Goal: Task Accomplishment & Management: Use online tool/utility

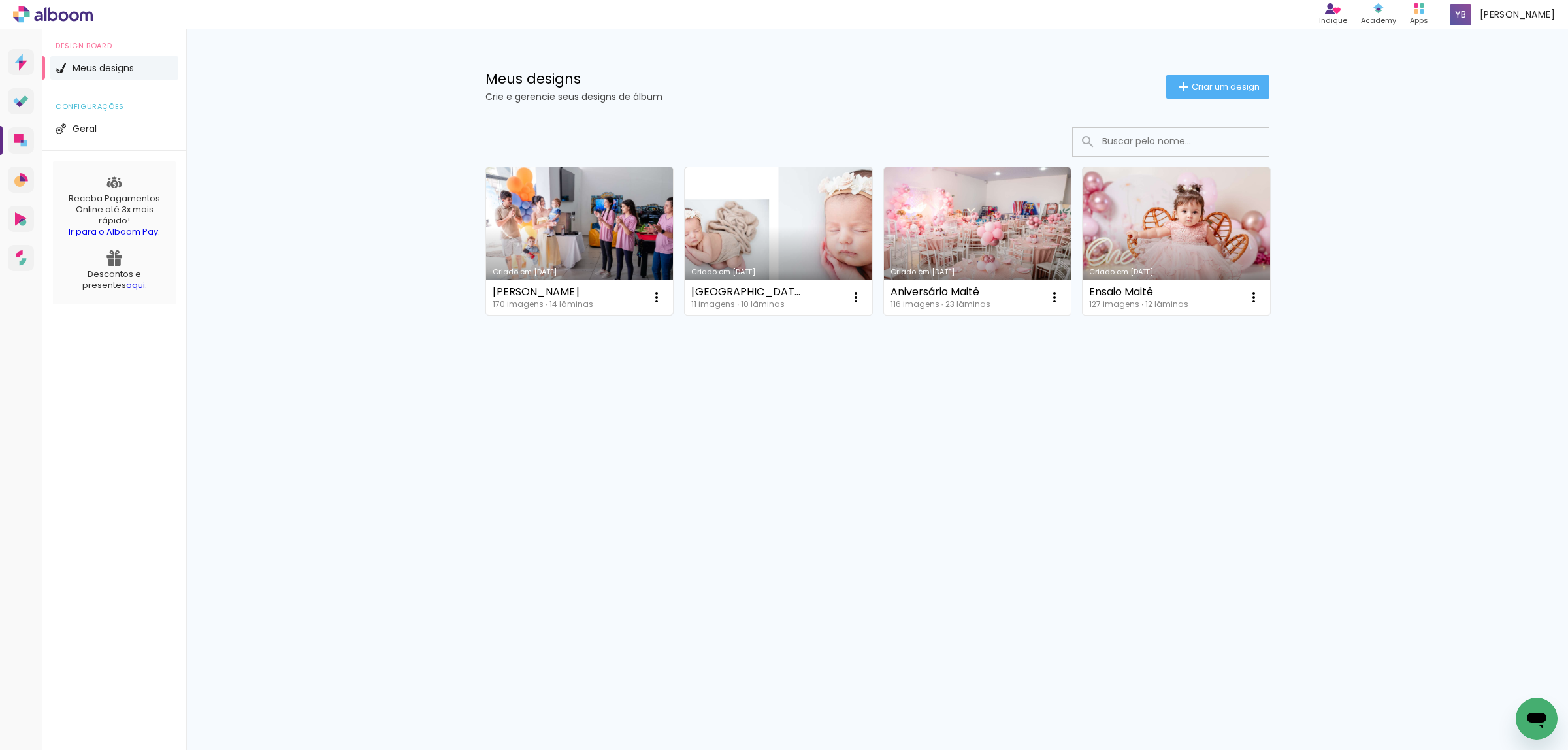
click at [572, 213] on link "Criado em [DATE]" at bounding box center [580, 242] width 188 height 148
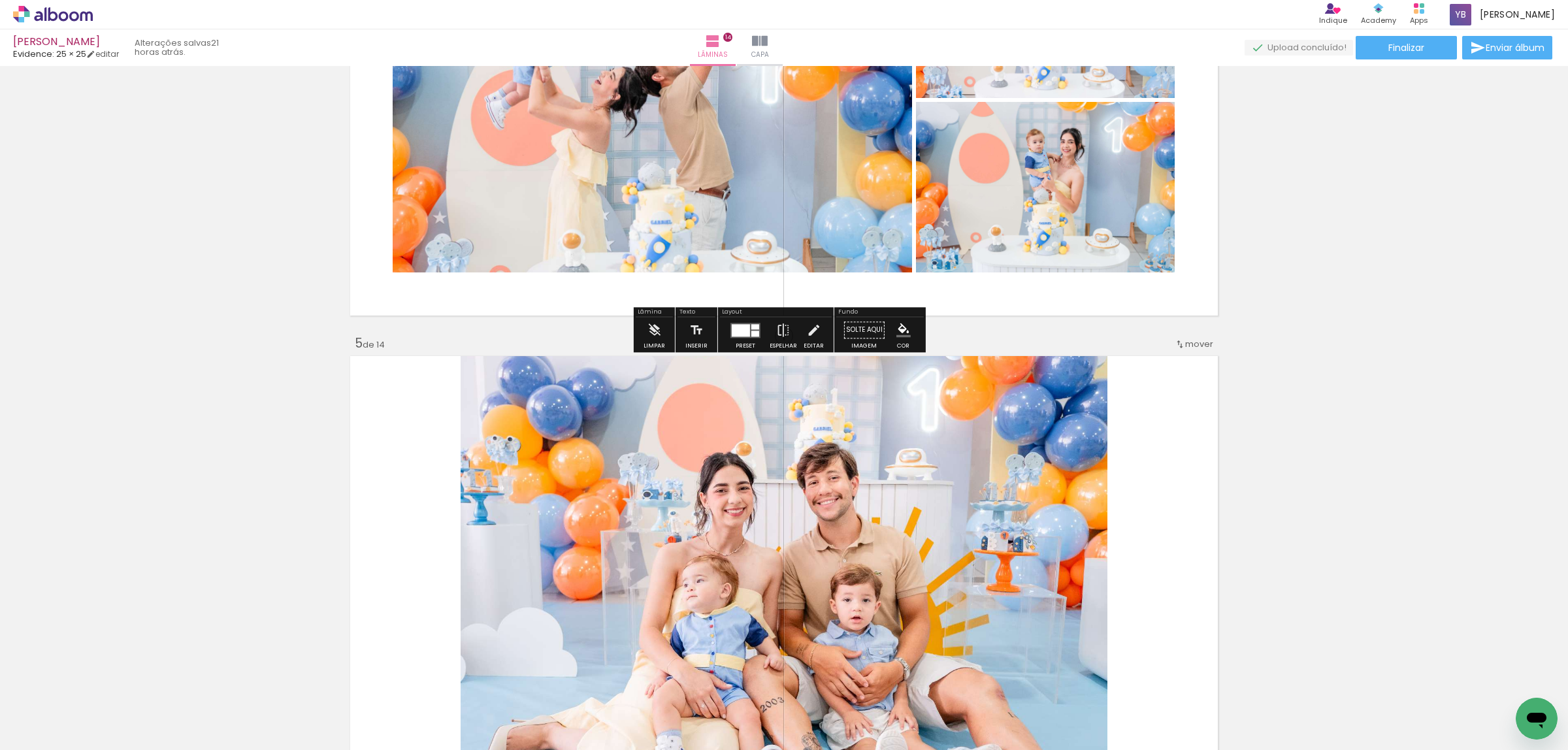
scroll to position [1961, 0]
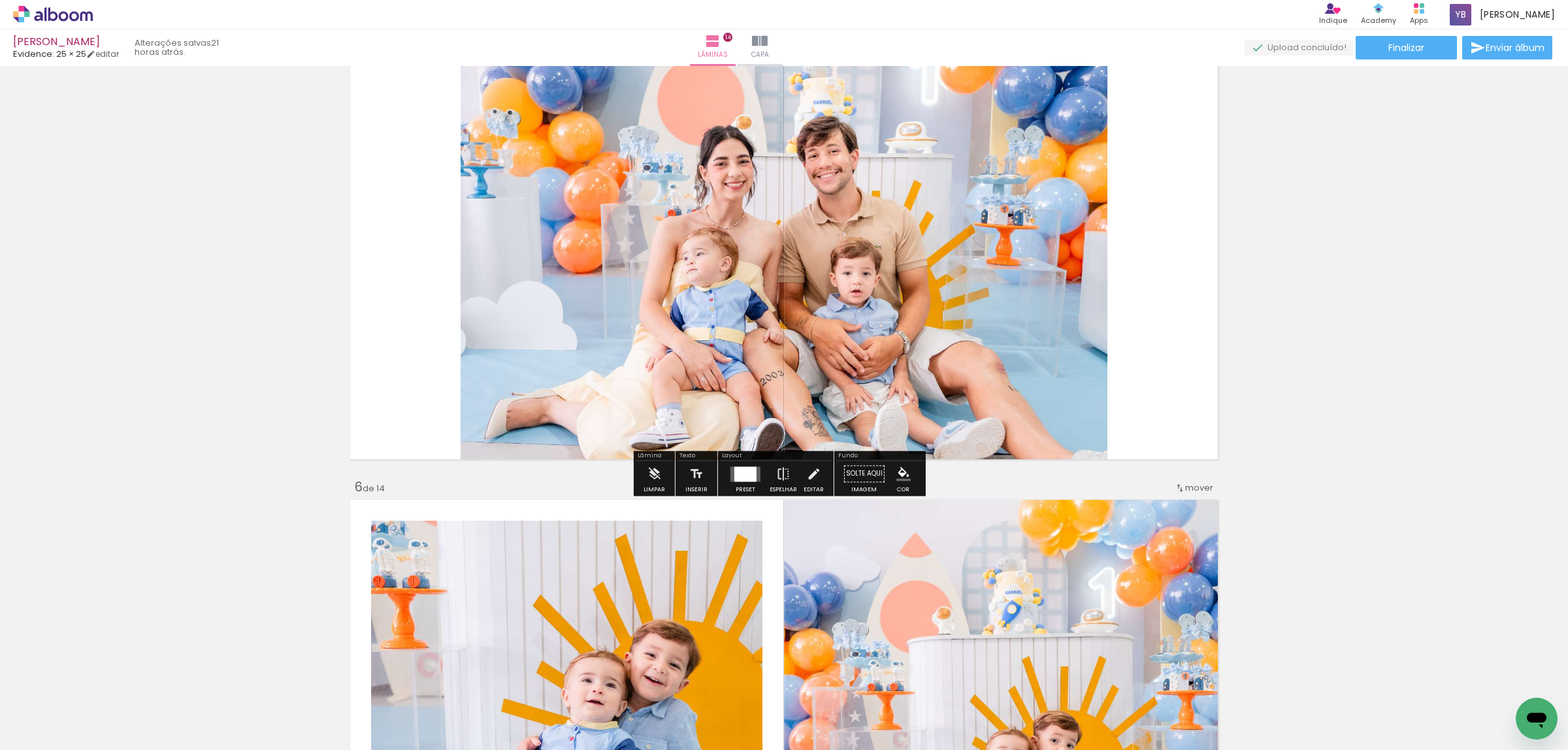
click at [1197, 324] on quentale-layouter at bounding box center [783, 244] width 875 height 438
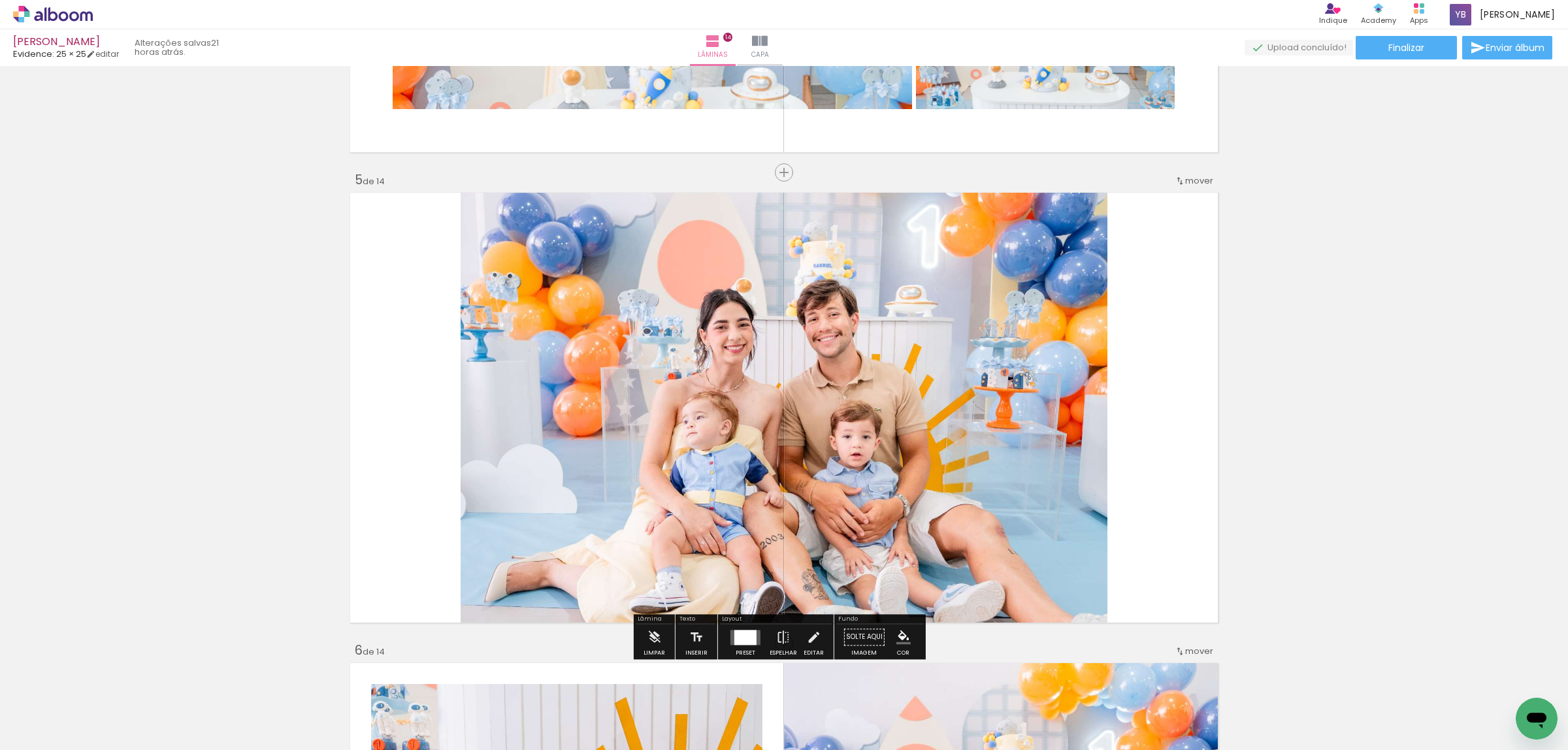
click at [749, 638] on div at bounding box center [745, 637] width 22 height 15
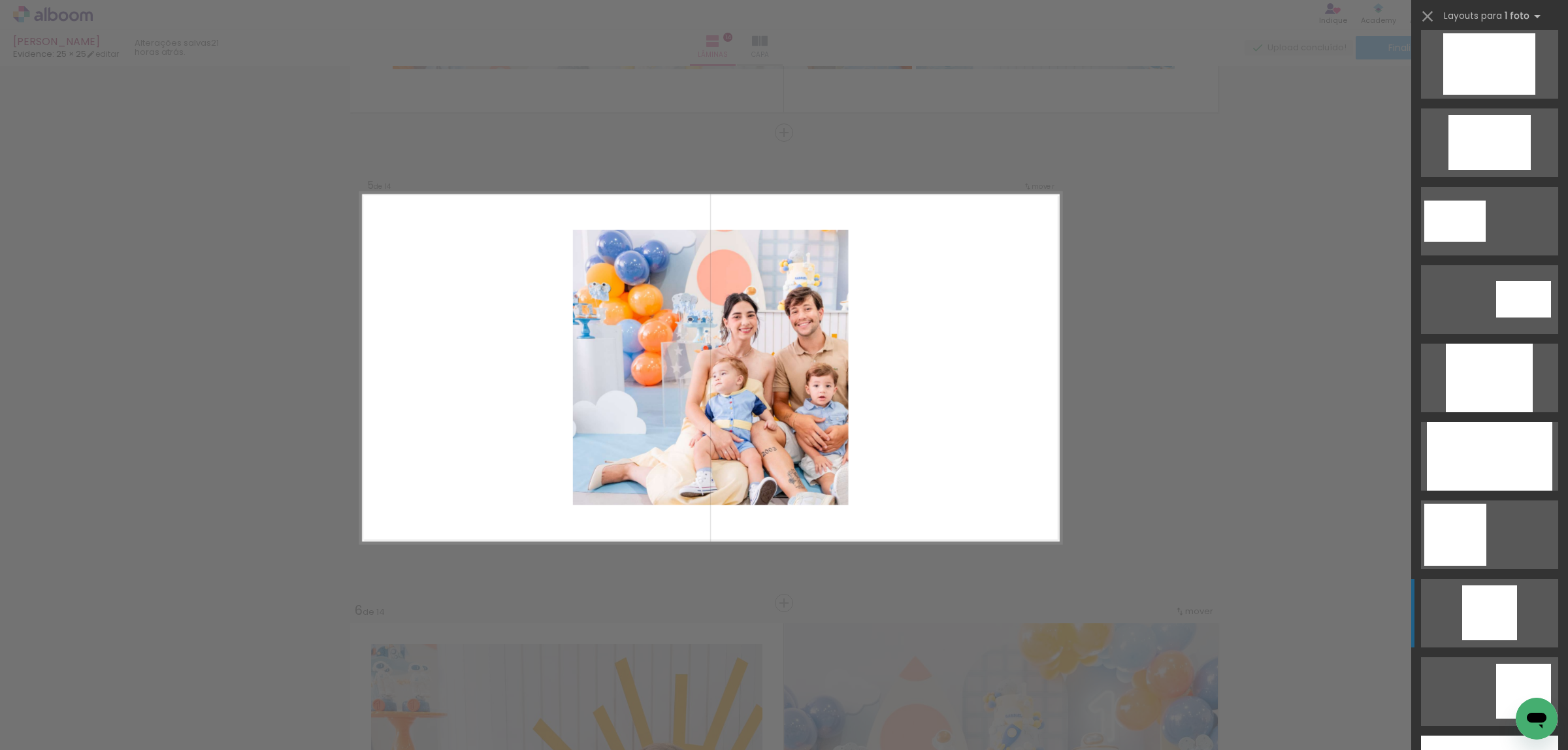
scroll to position [725, 0]
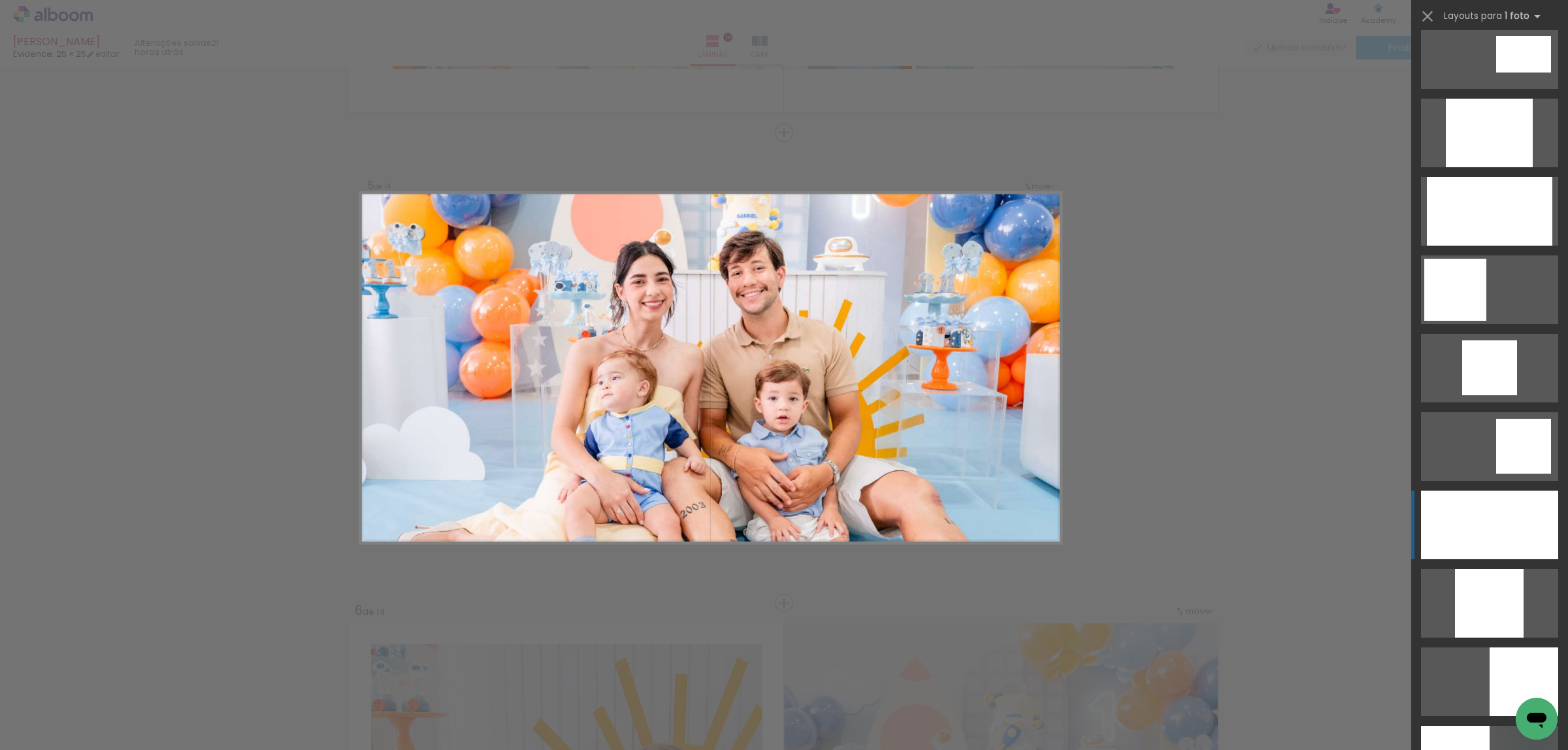
click at [1468, 515] on div at bounding box center [1490, 525] width 137 height 69
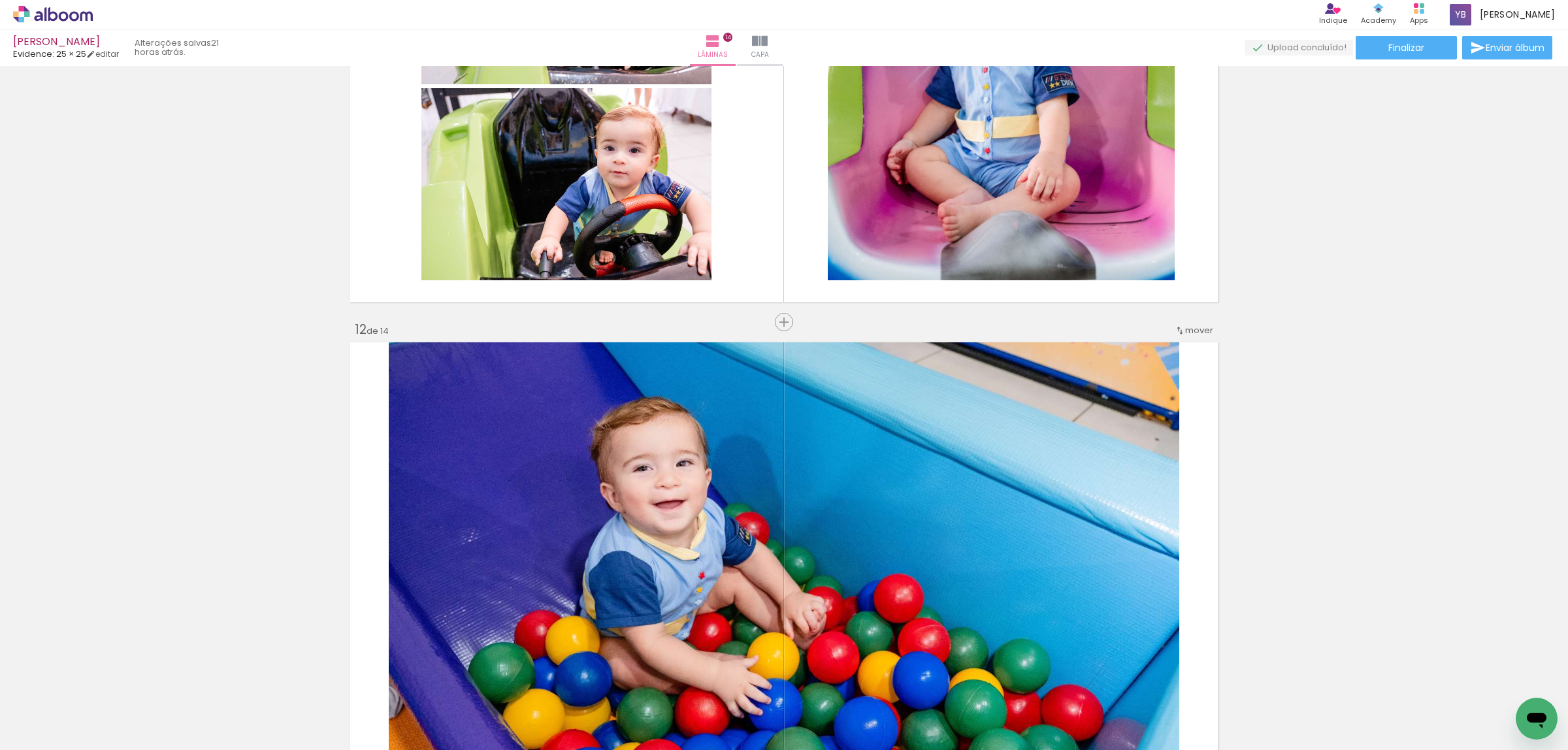
scroll to position [5187, 0]
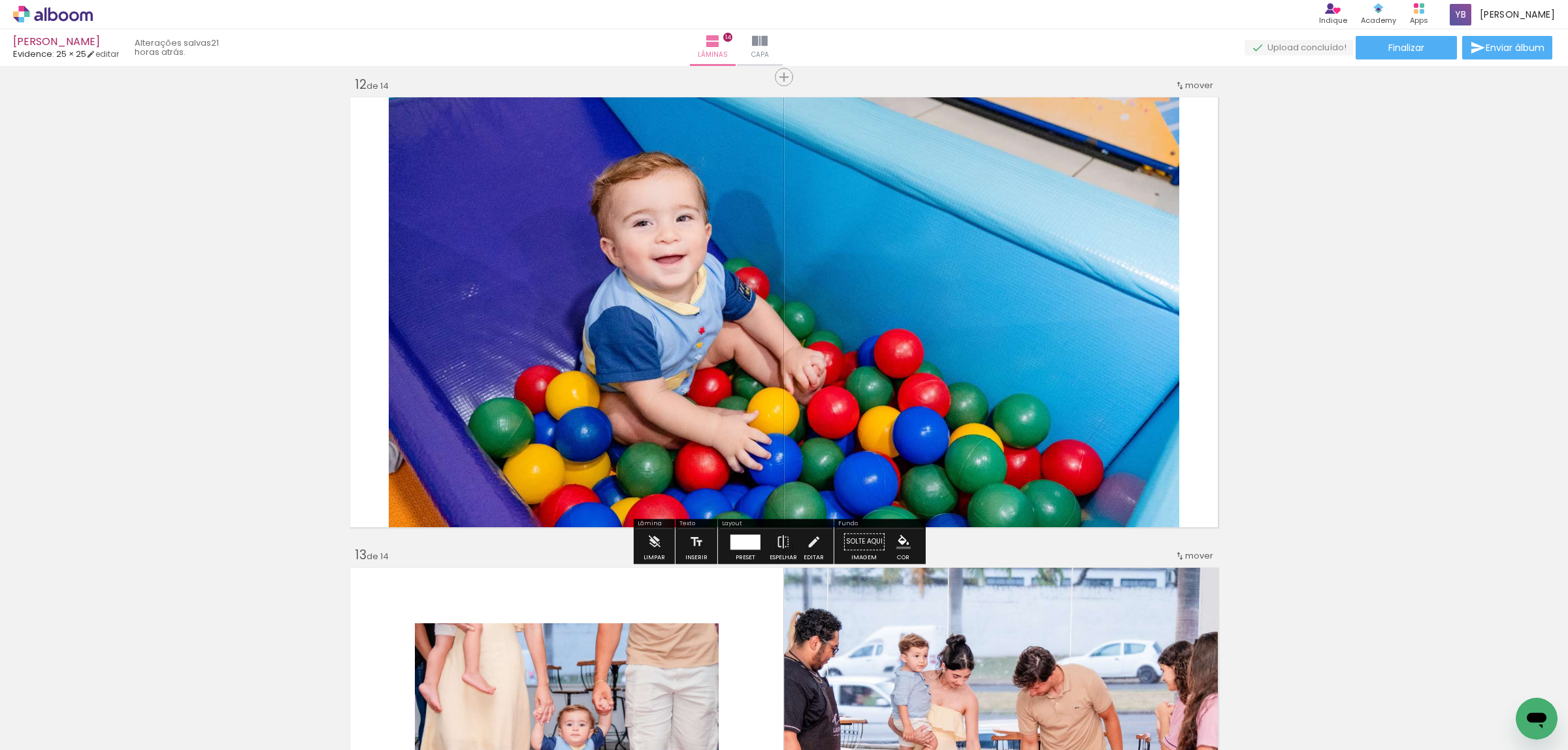
click at [735, 539] on div at bounding box center [745, 542] width 30 height 15
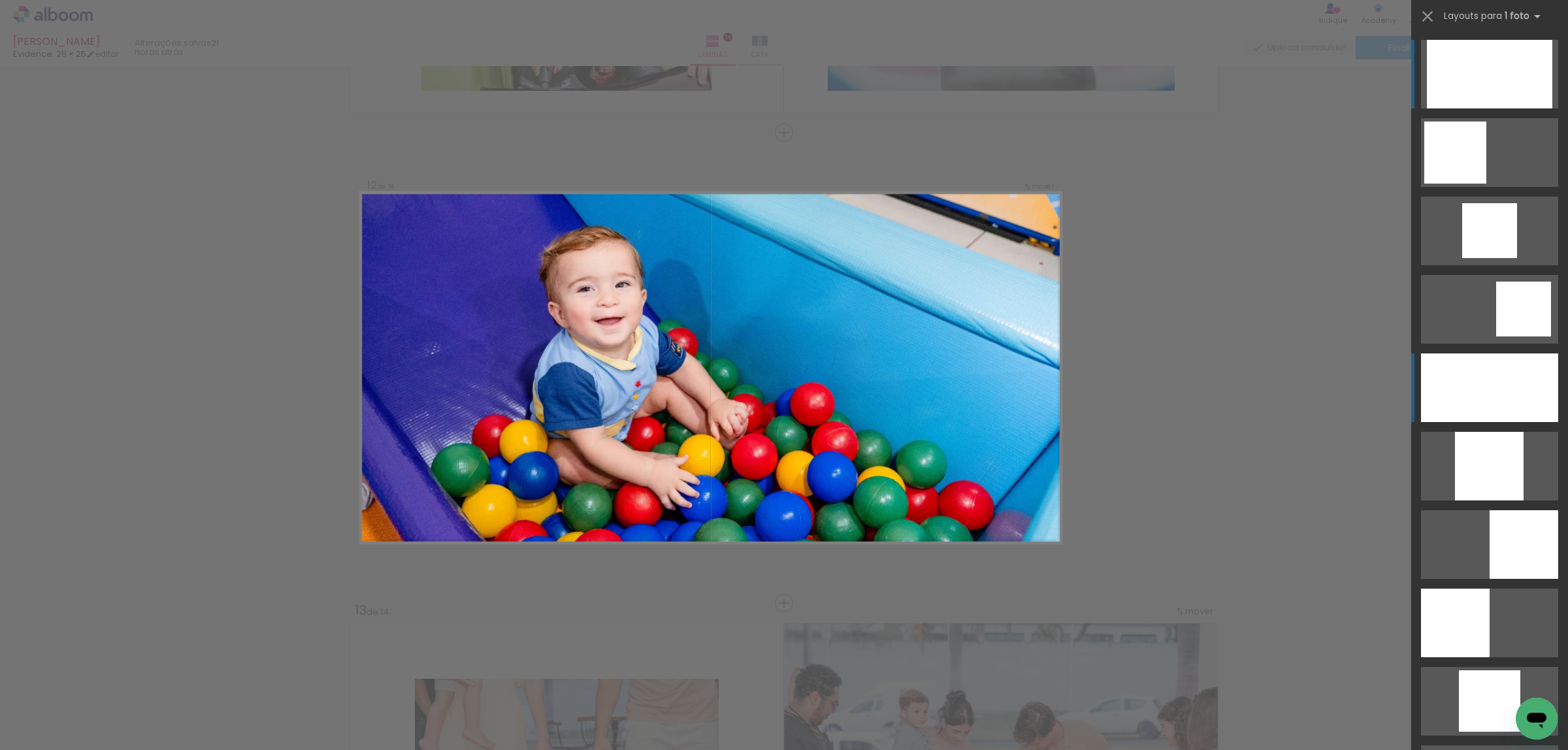
scroll to position [781, 0]
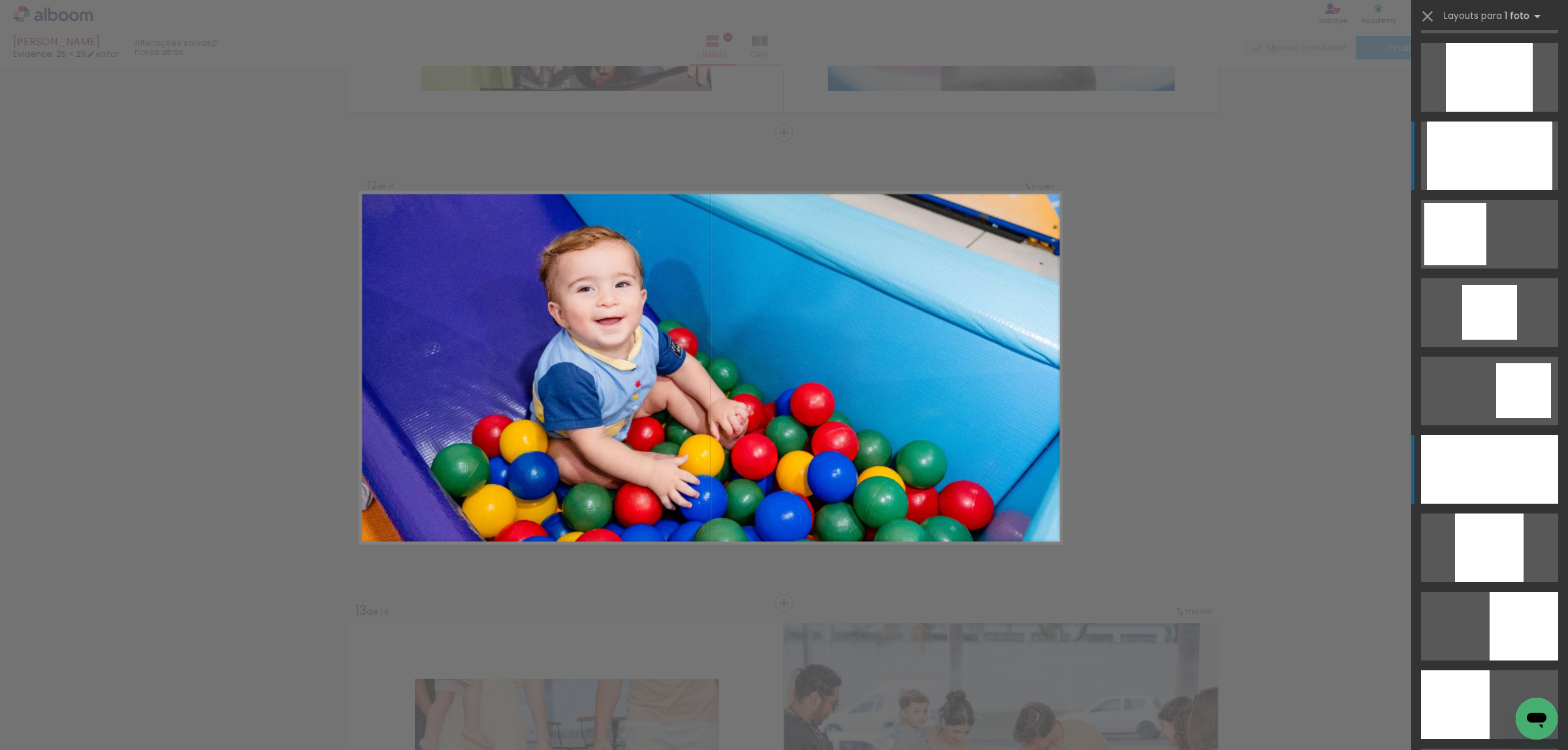
click at [1477, 456] on div at bounding box center [1490, 470] width 137 height 69
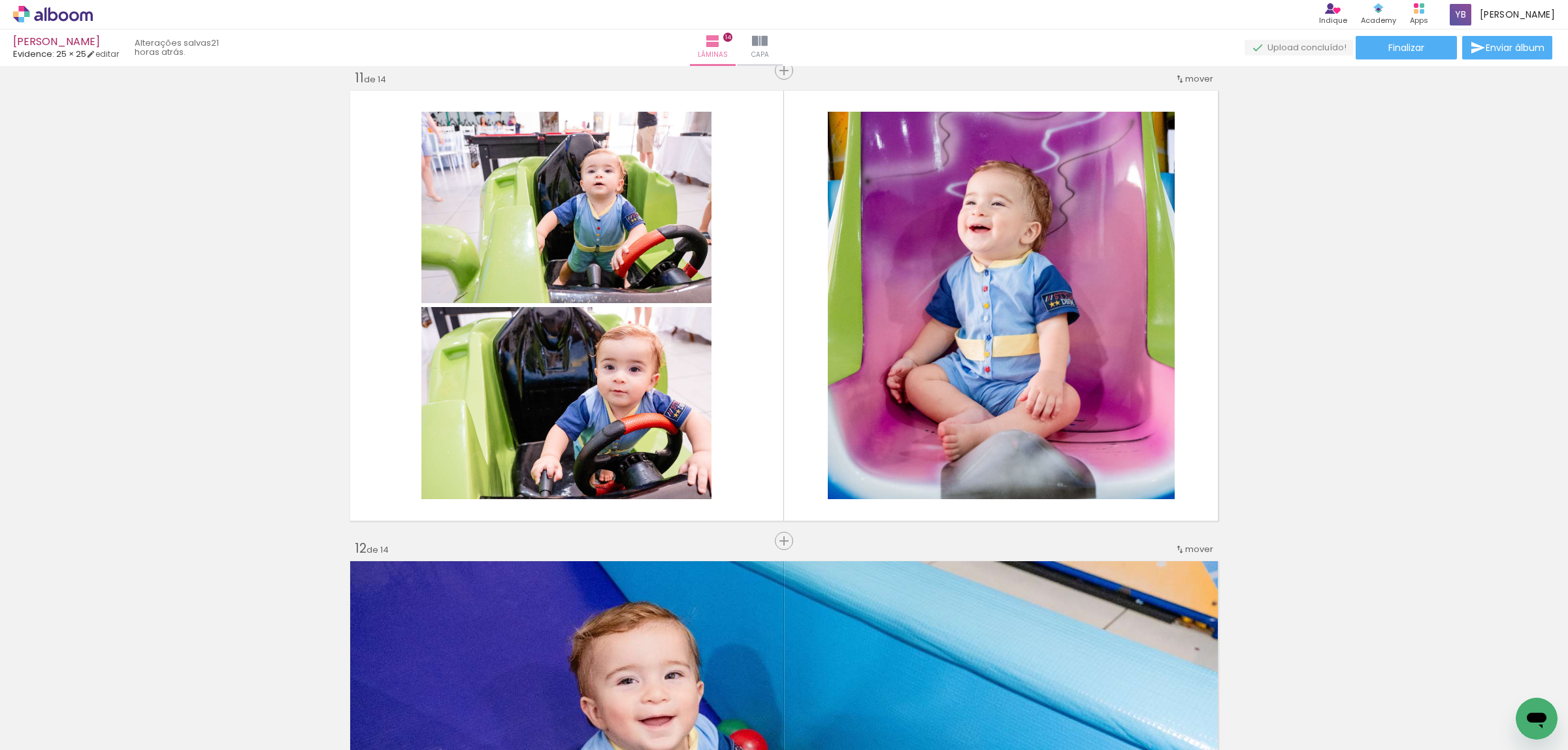
scroll to position [4396, 0]
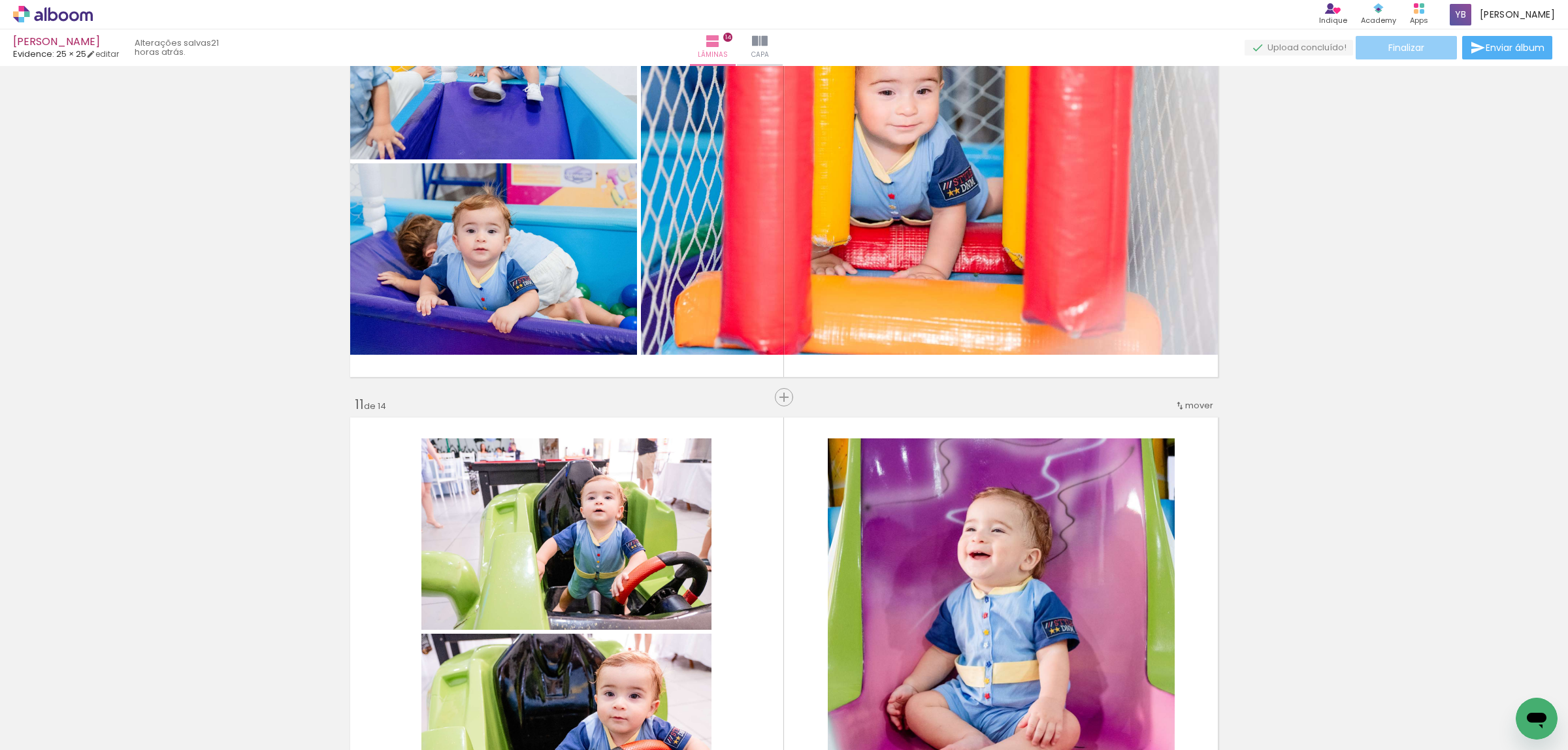
click at [1399, 43] on span "Finalizar" at bounding box center [1406, 47] width 36 height 9
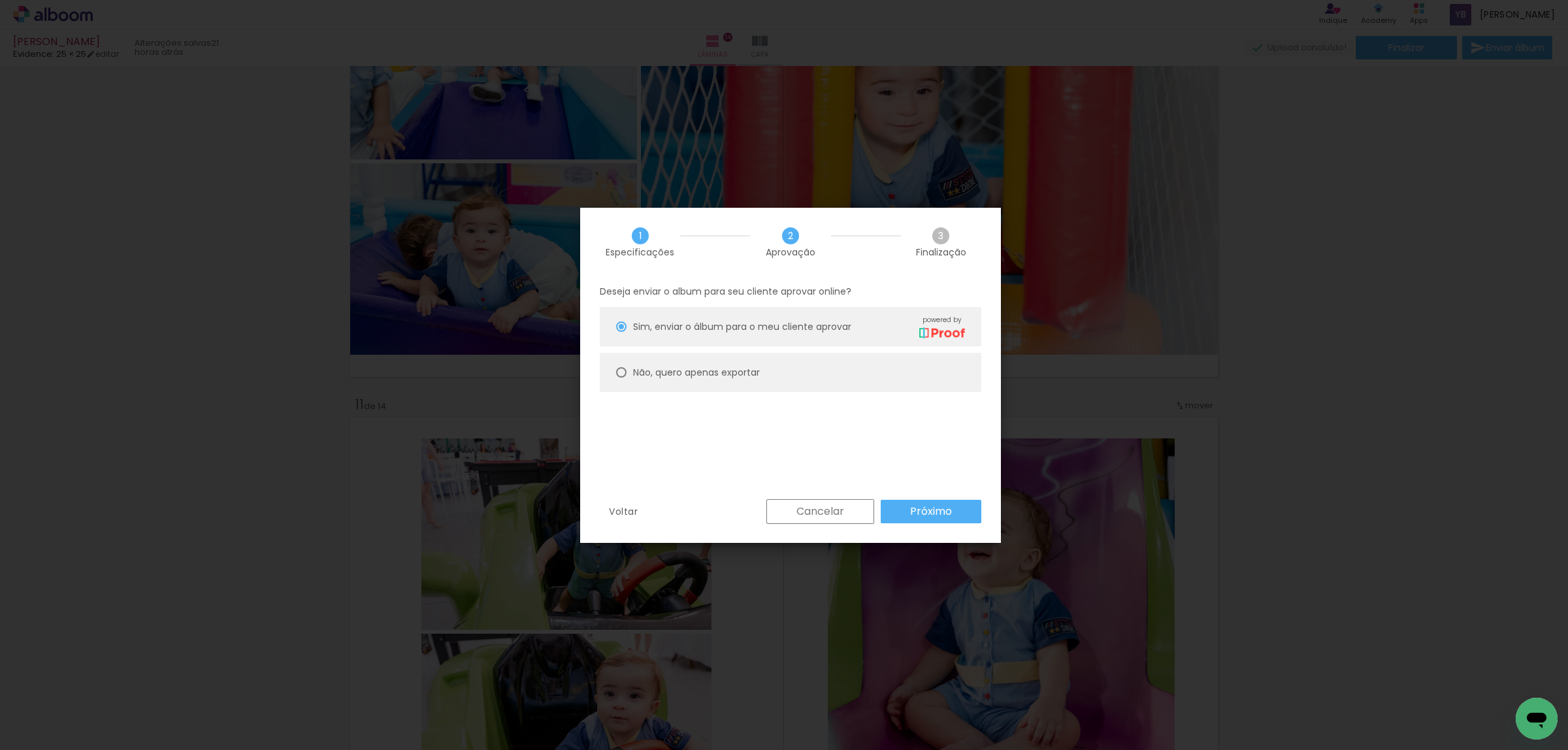
click at [0, 0] on slot "Próximo" at bounding box center [0, 0] width 0 height 0
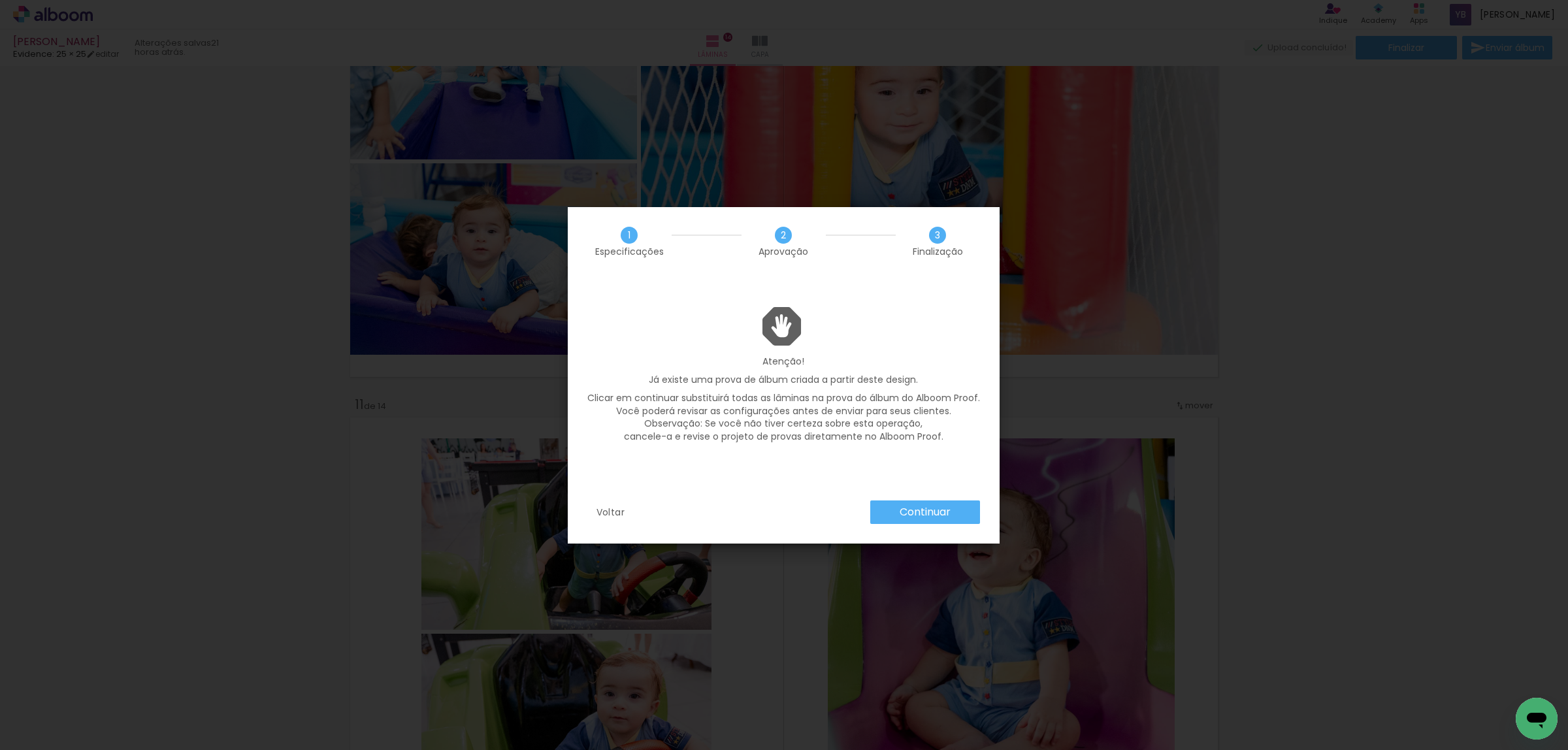
click at [0, 0] on slot "Continuar" at bounding box center [0, 0] width 0 height 0
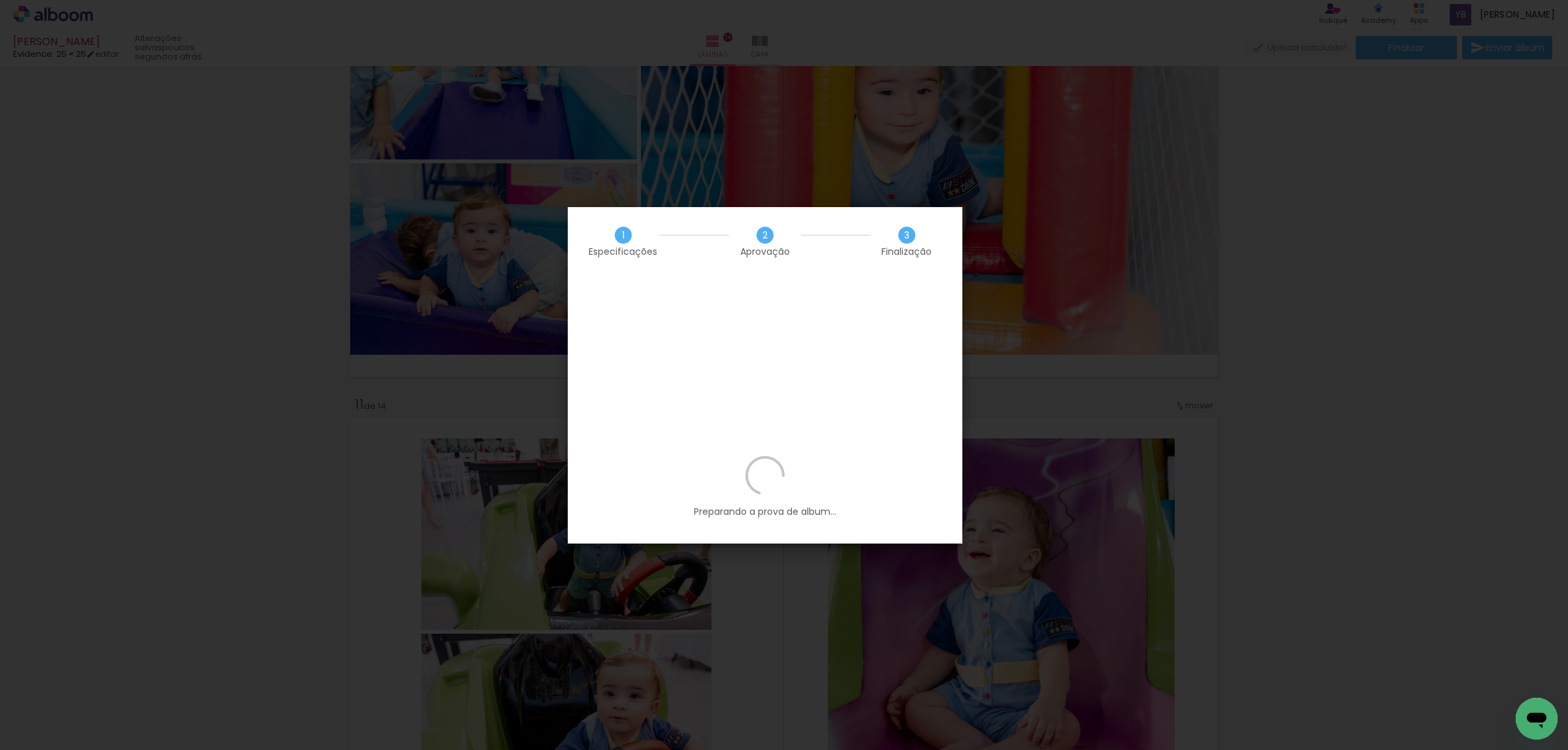
scroll to position [781, 0]
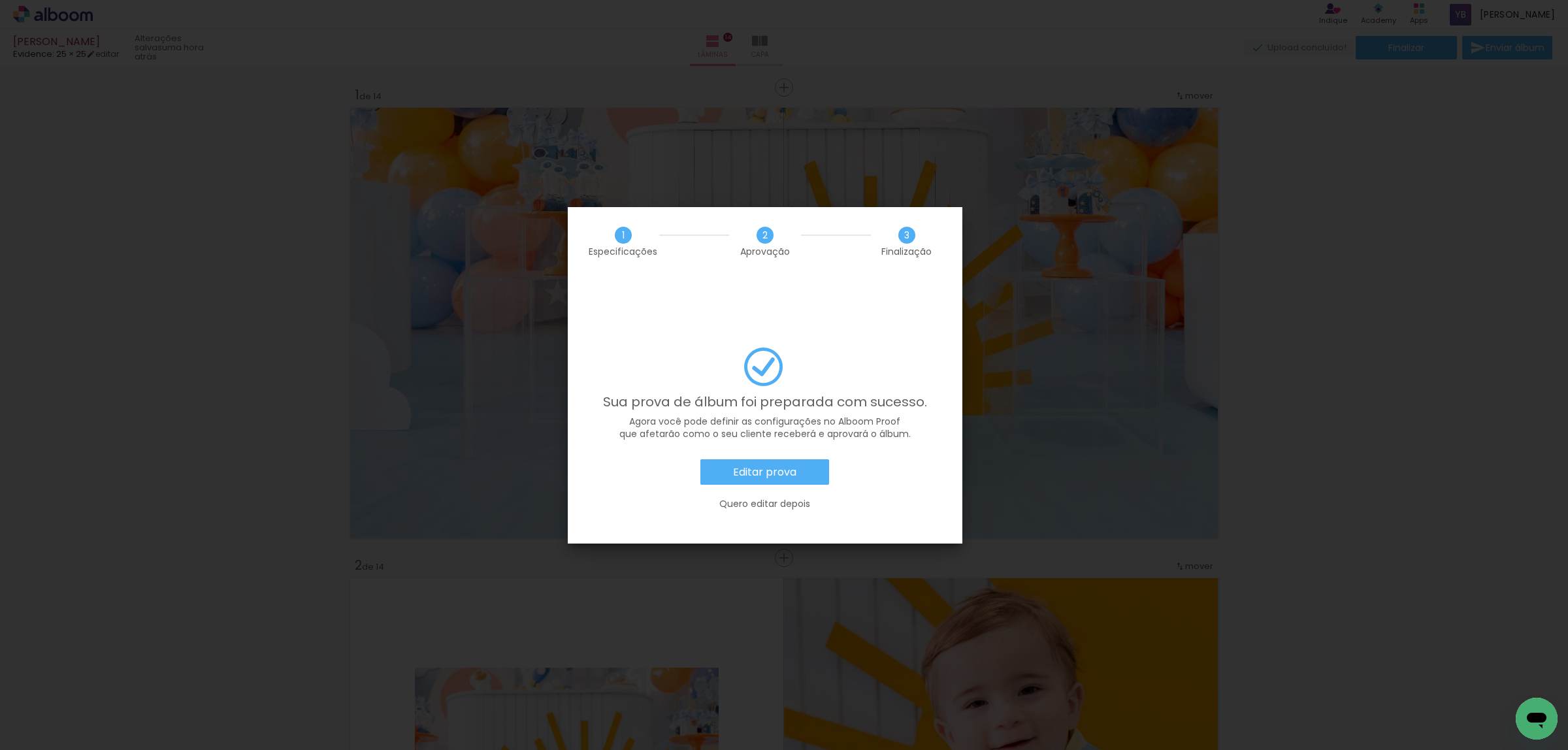
scroll to position [4396, 0]
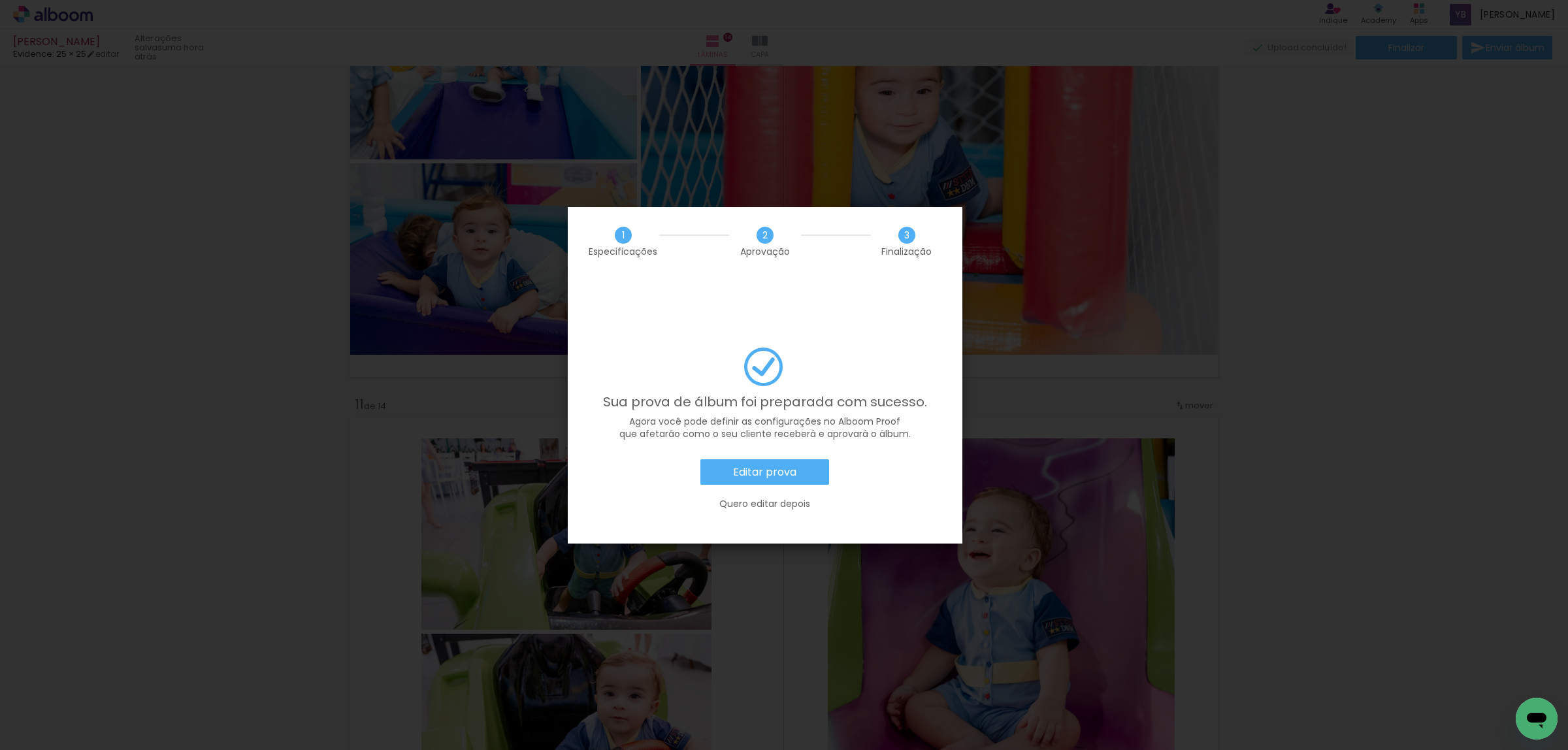
scroll to position [781, 0]
